Goal: Task Accomplishment & Management: Use online tool/utility

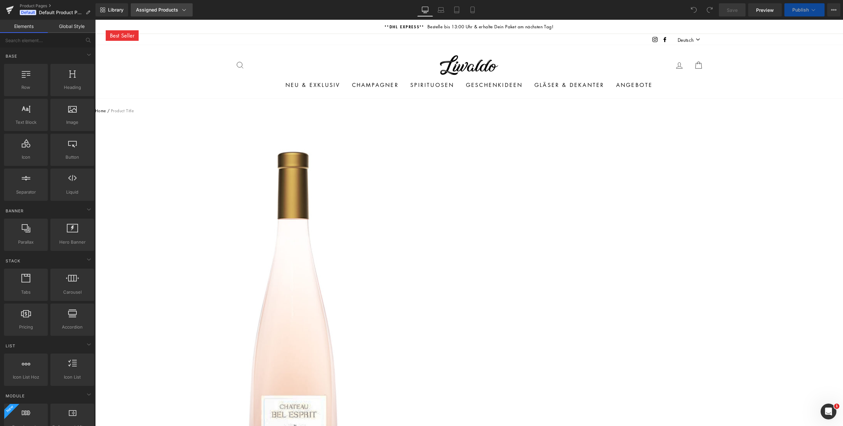
click at [179, 9] on div "Assigned Products" at bounding box center [161, 10] width 51 height 7
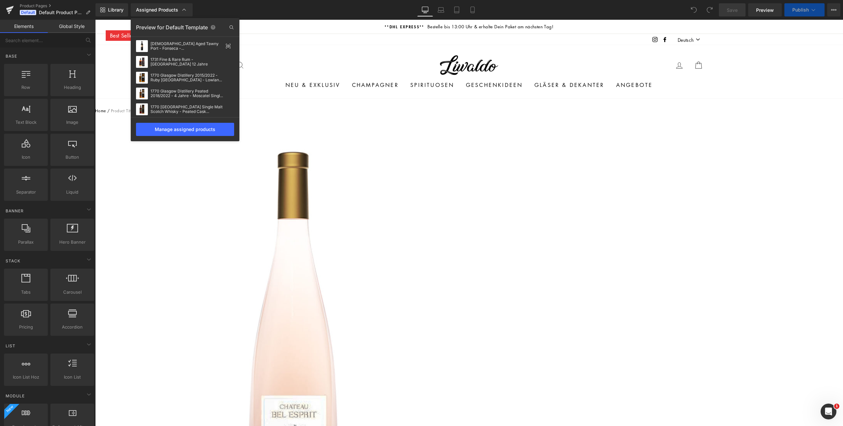
click at [267, 12] on div "Library Assigned Products Preview for Default Template 10 Year Old Aged Tawny P…" at bounding box center [470, 9] width 748 height 13
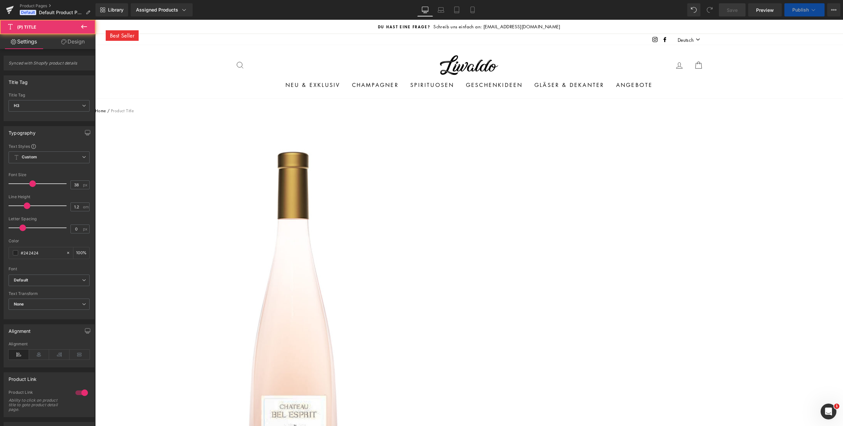
click at [95, 20] on span "(P) Title" at bounding box center [95, 20] width 0 height 0
click at [95, 20] on span "(P) Price" at bounding box center [95, 20] width 0 height 0
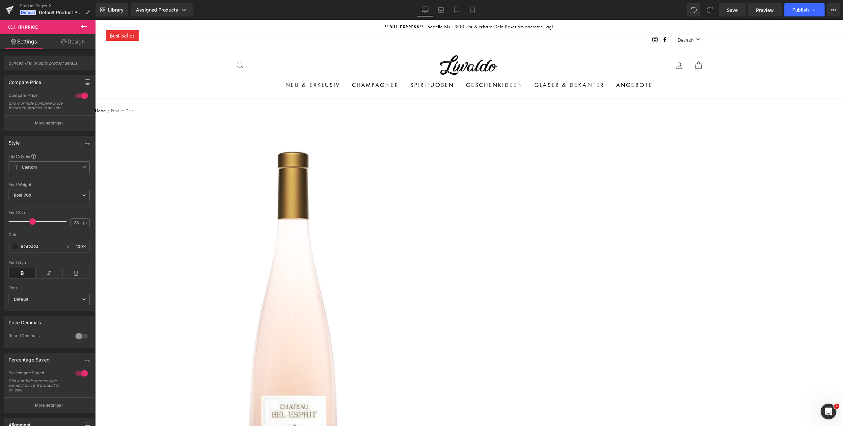
click at [95, 20] on span "(P) Title" at bounding box center [95, 20] width 0 height 0
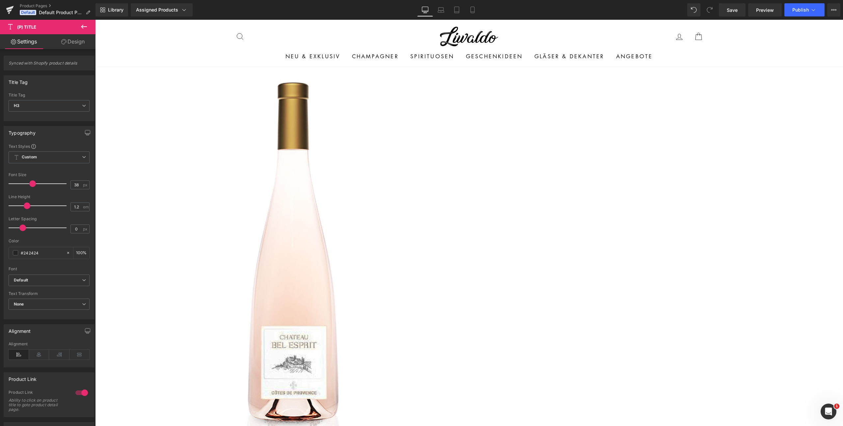
scroll to position [101, 0]
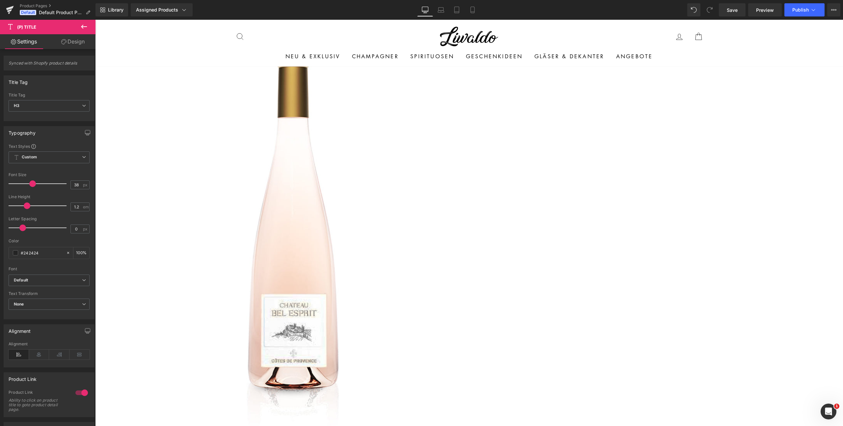
click at [95, 20] on span "(P) Swatches" at bounding box center [95, 20] width 0 height 0
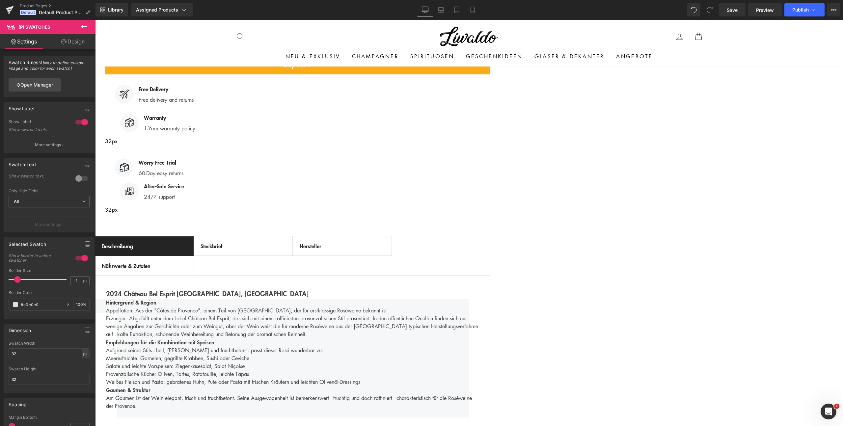
scroll to position [783, 0]
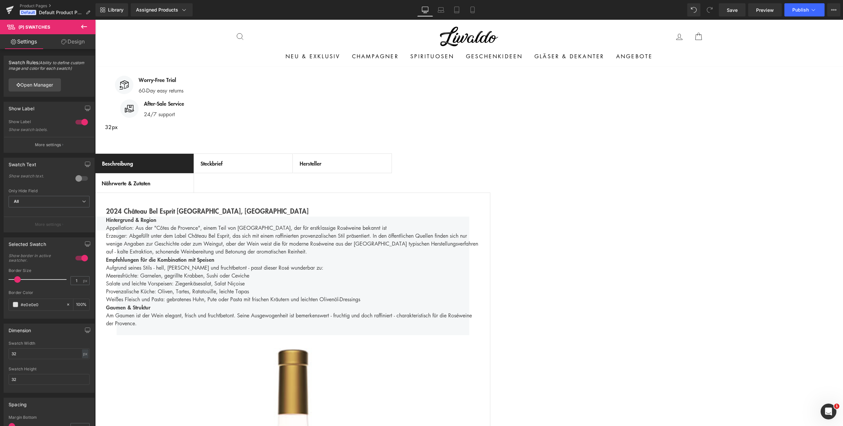
click at [95, 20] on icon at bounding box center [95, 20] width 0 height 0
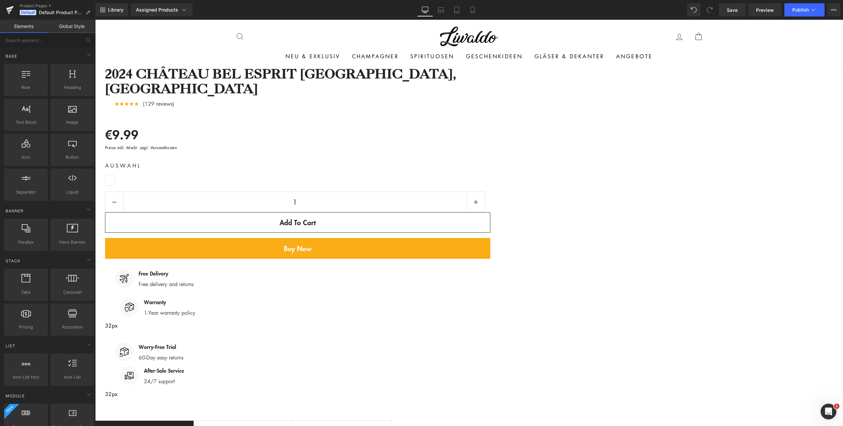
scroll to position [0, 0]
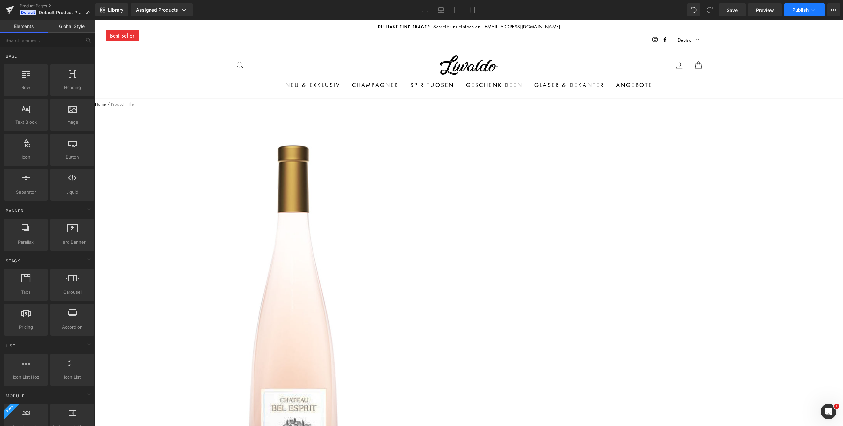
click at [792, 12] on button "Publish" at bounding box center [805, 9] width 40 height 13
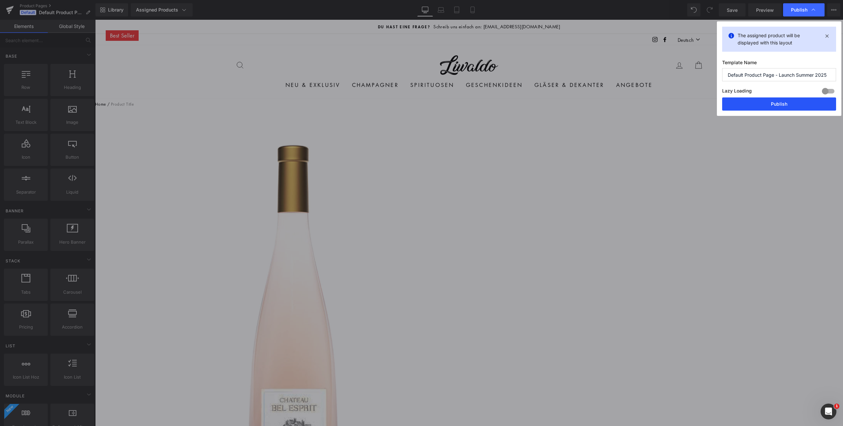
click at [770, 102] on button "Publish" at bounding box center [780, 104] width 114 height 13
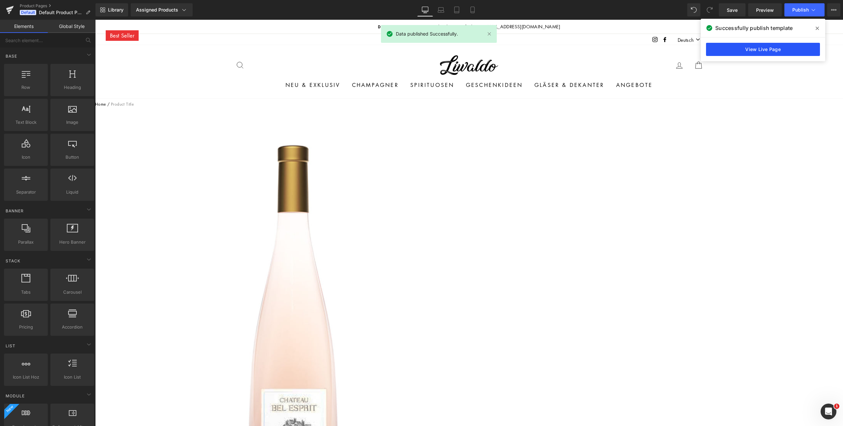
click at [756, 51] on link "View Live Page" at bounding box center [763, 49] width 114 height 13
